Goal: Find specific page/section: Find specific page/section

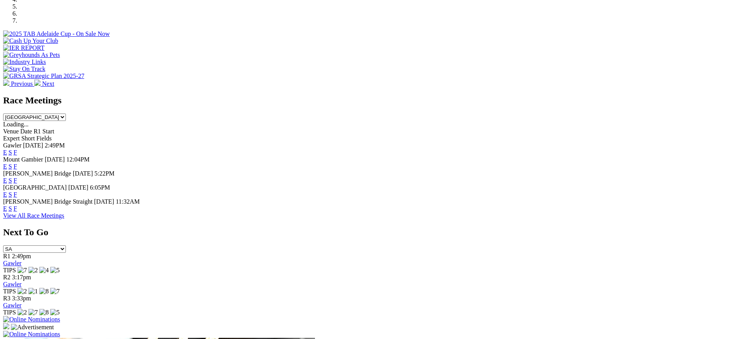
scroll to position [274, 0]
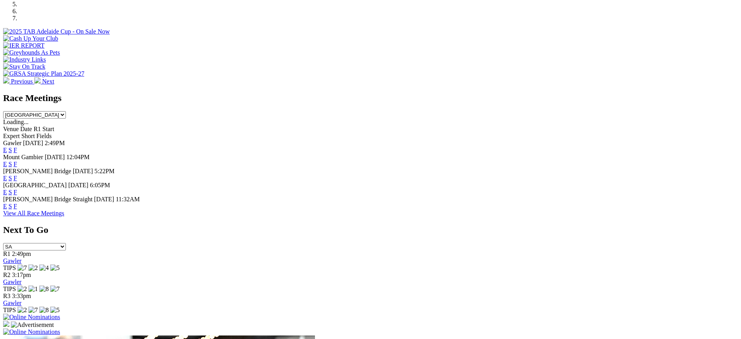
click at [17, 175] on link "F" at bounding box center [16, 178] width 4 height 7
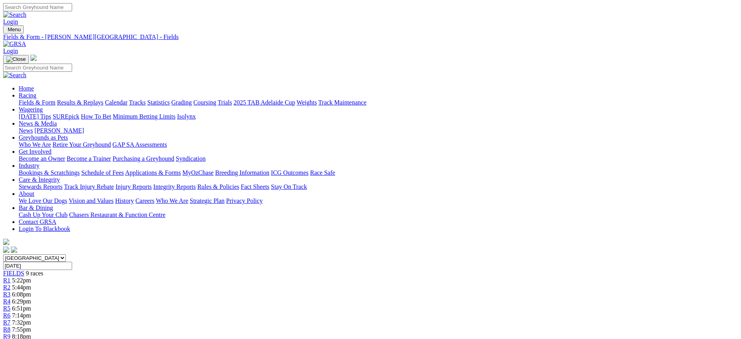
click at [26, 41] on link at bounding box center [14, 44] width 23 height 7
